Goal: Task Accomplishment & Management: Manage account settings

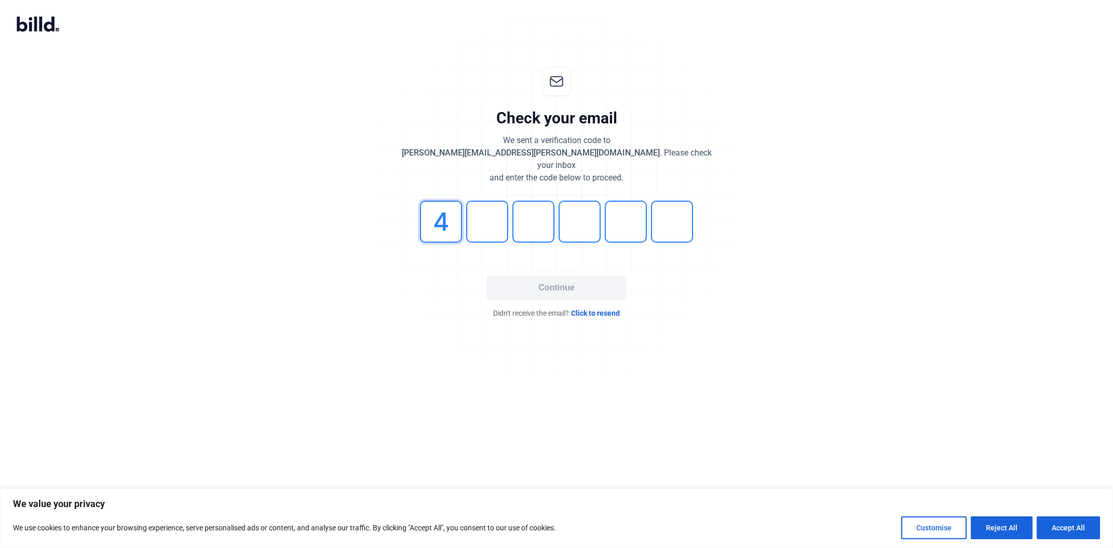
type input "4"
type input "2"
type input "7"
type input "4"
type input "0"
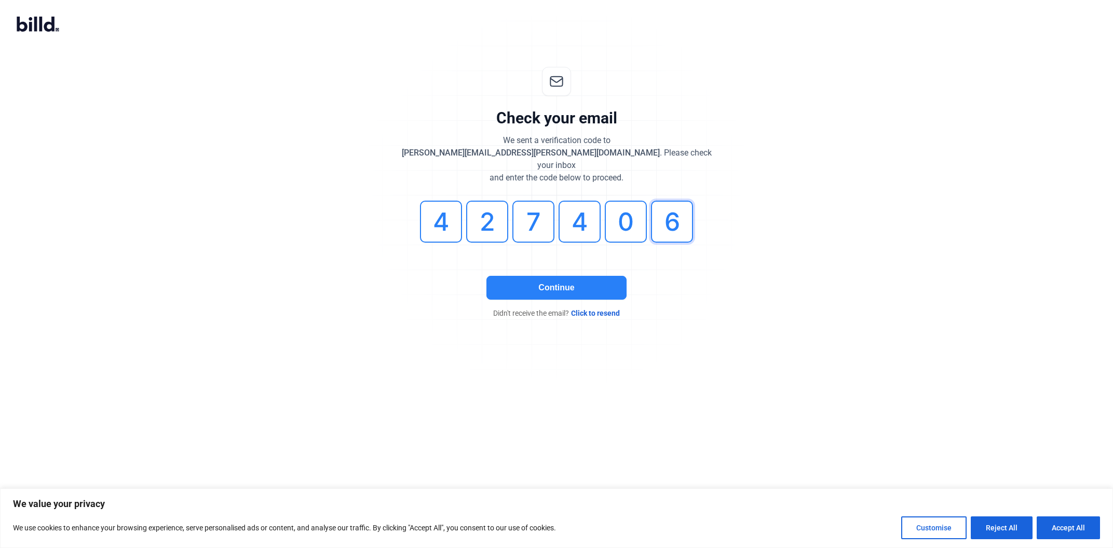
type input "6"
click at [567, 276] on button "Continue" at bounding box center [556, 288] width 140 height 24
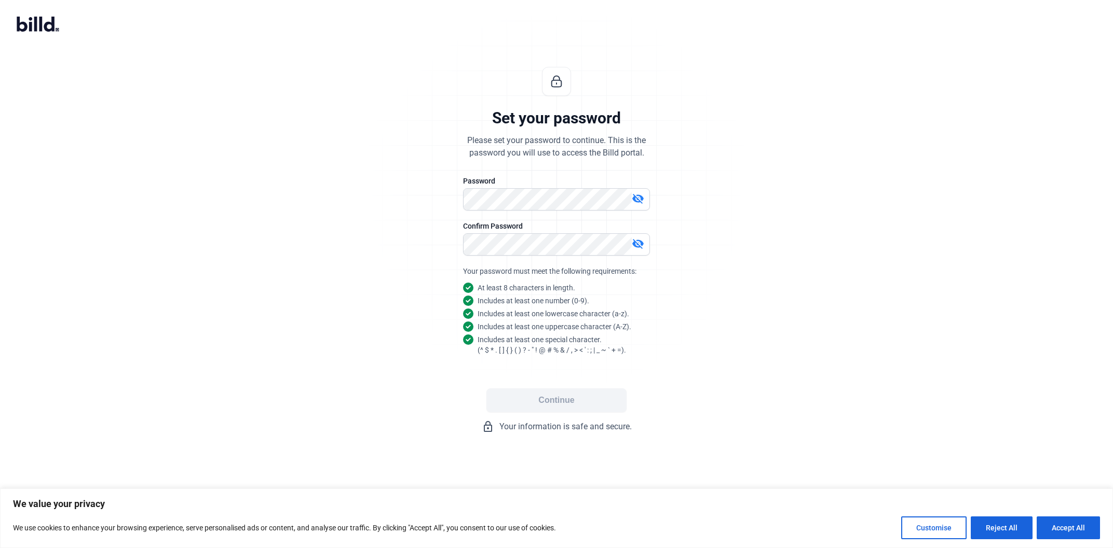
click at [646, 196] on div "visibility_off" at bounding box center [640, 200] width 18 height 15
click at [546, 397] on button "Continue" at bounding box center [556, 401] width 140 height 24
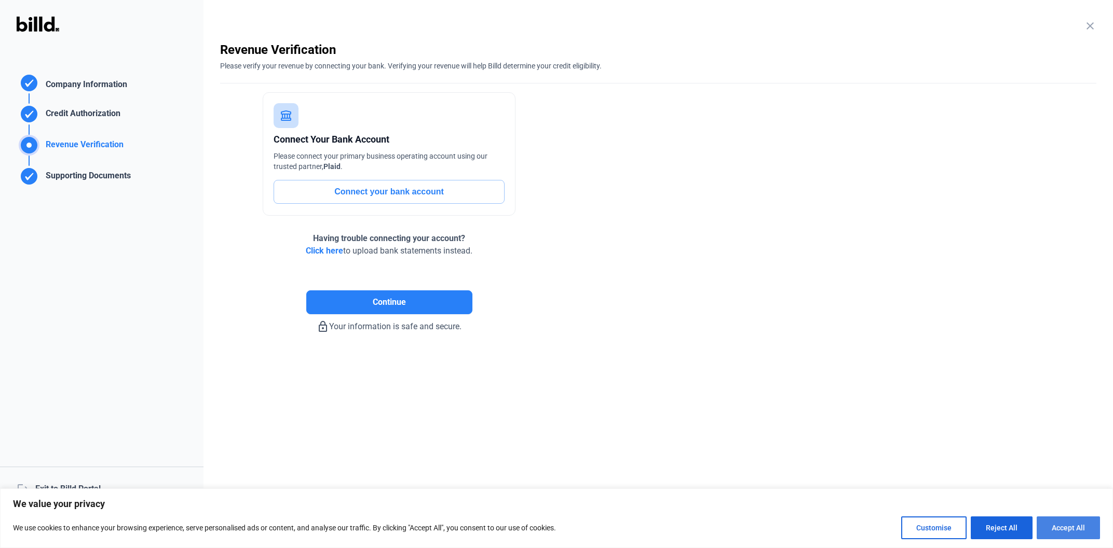
click at [1077, 532] on button "Accept All" at bounding box center [1067, 528] width 63 height 23
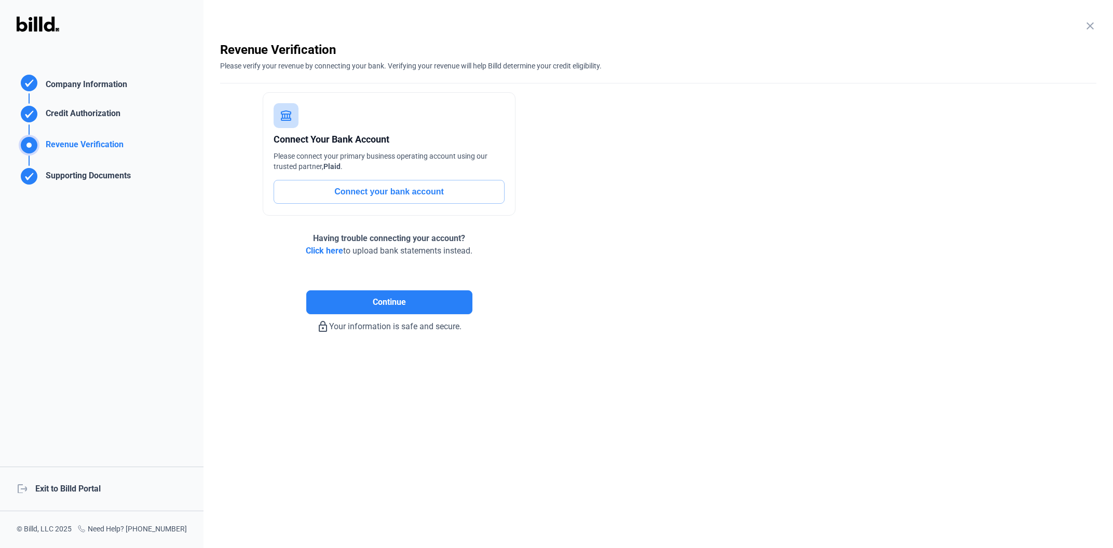
click at [76, 485] on div "logout Exit to Billd Portal" at bounding box center [101, 489] width 203 height 45
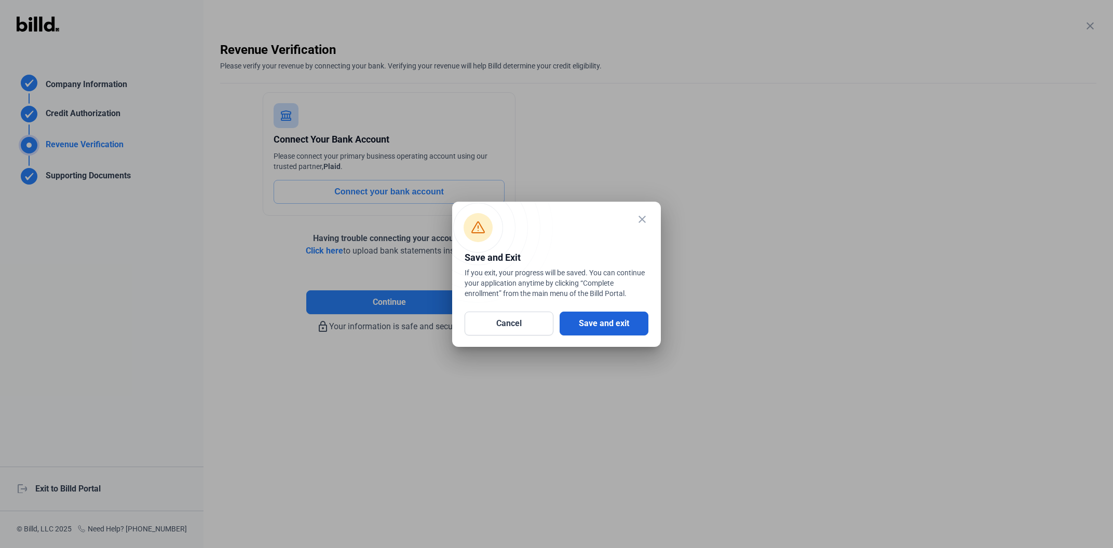
click at [619, 323] on button "Save and exit" at bounding box center [603, 324] width 89 height 24
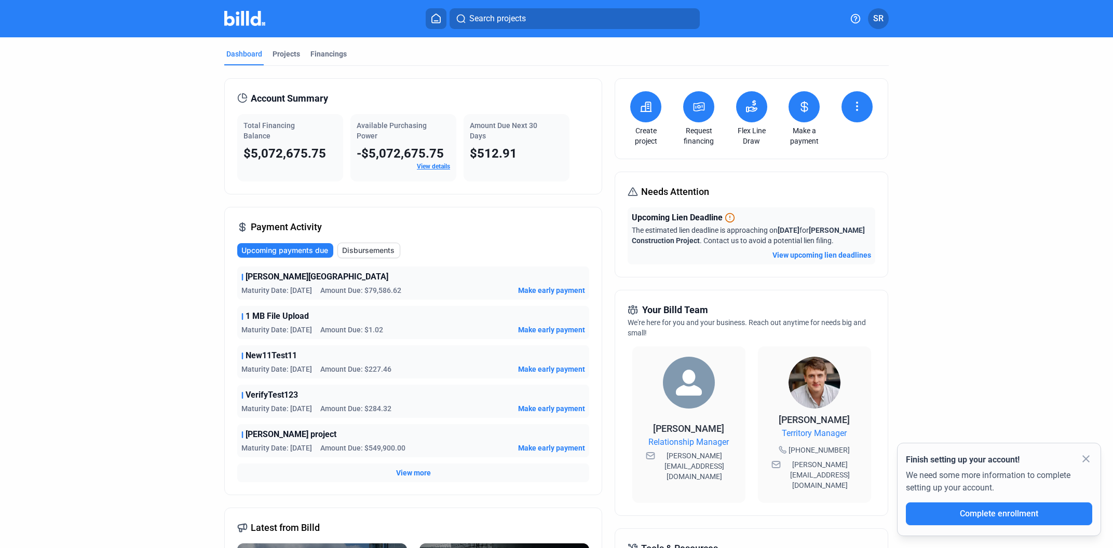
click at [871, 19] on button "SR" at bounding box center [878, 18] width 21 height 21
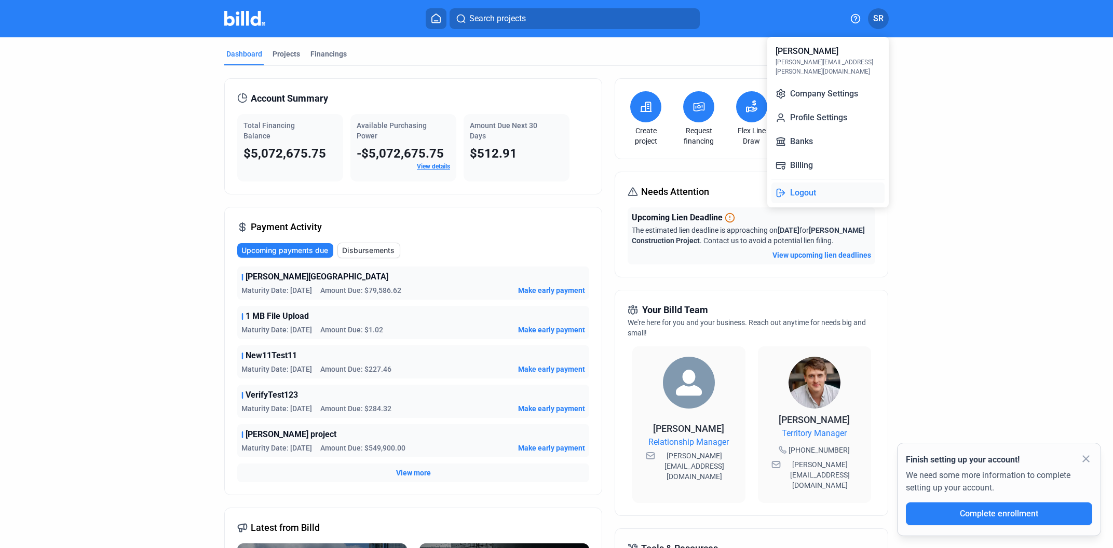
click at [817, 183] on button "Logout" at bounding box center [827, 193] width 113 height 21
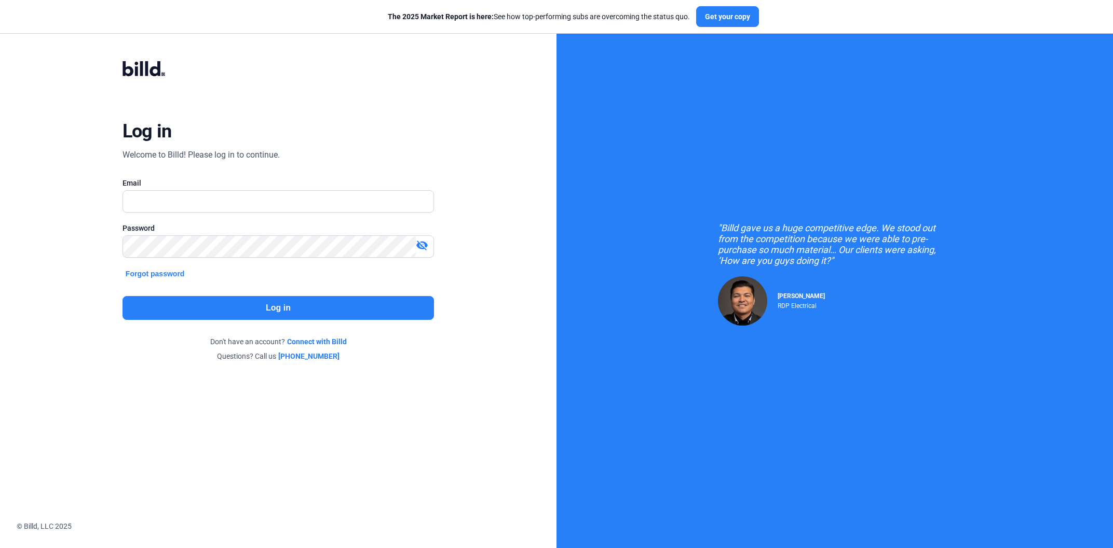
click at [21, 197] on div "Log in Welcome to Billd! Please log in to continue. Email Password visibility_o…" at bounding box center [278, 211] width 556 height 423
